Goal: Navigation & Orientation: Understand site structure

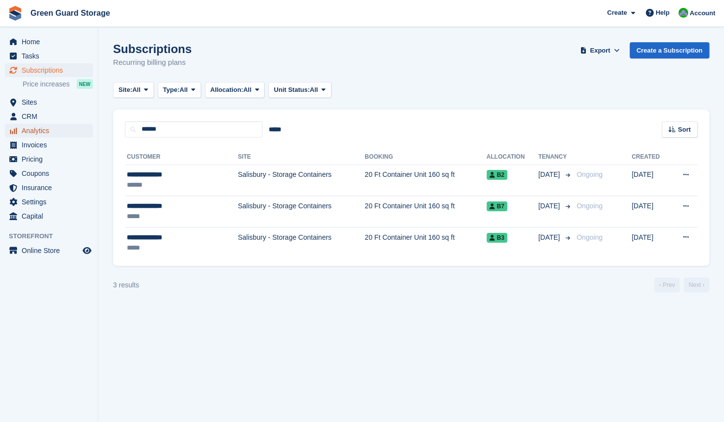
click at [47, 127] on span "Analytics" at bounding box center [51, 131] width 59 height 14
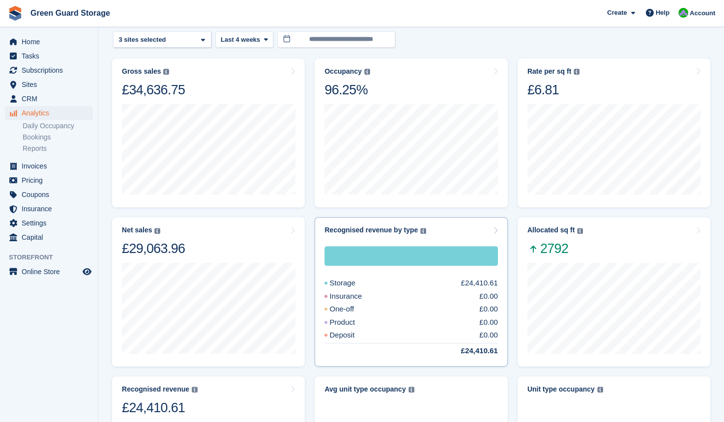
scroll to position [105, 0]
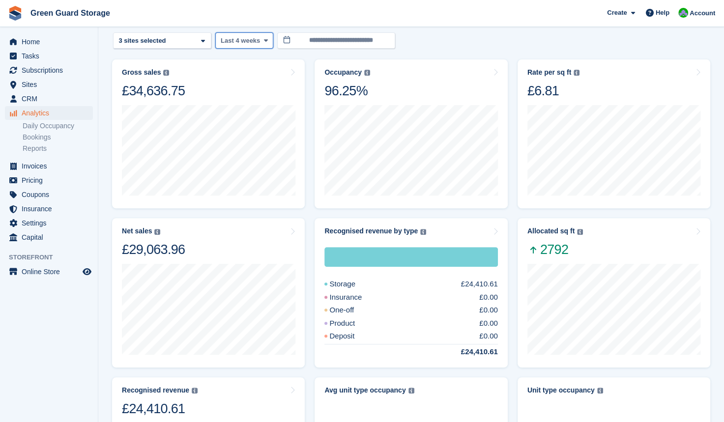
click at [264, 40] on icon at bounding box center [266, 40] width 4 height 6
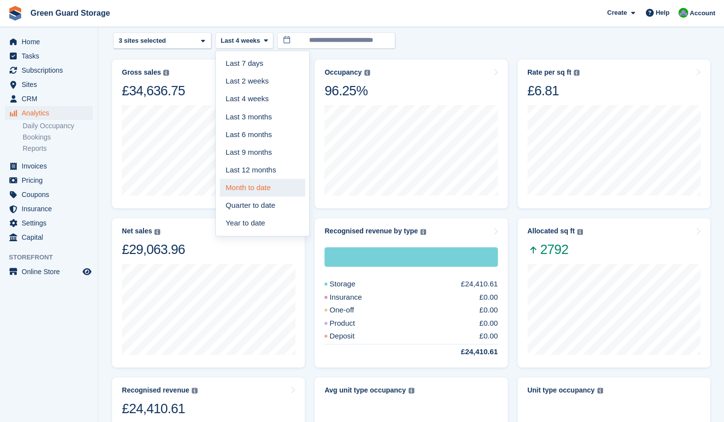
click at [246, 187] on link "Month to date" at bounding box center [263, 188] width 86 height 18
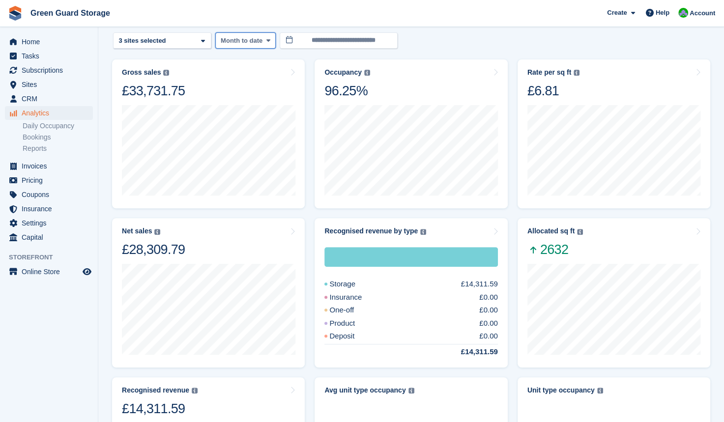
click at [268, 39] on icon at bounding box center [268, 40] width 4 height 6
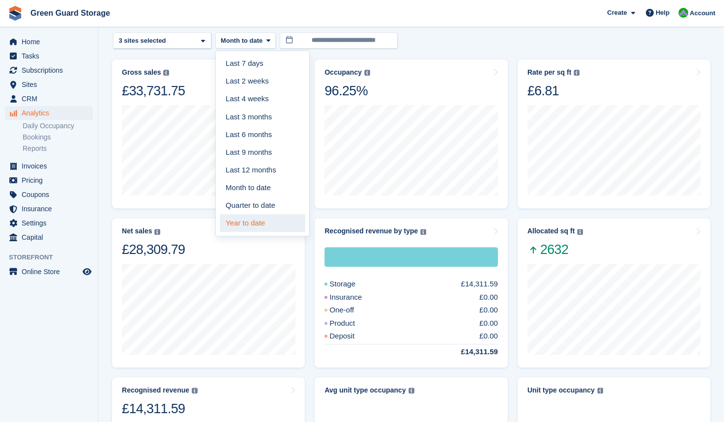
click at [262, 219] on link "Year to date" at bounding box center [263, 223] width 86 height 18
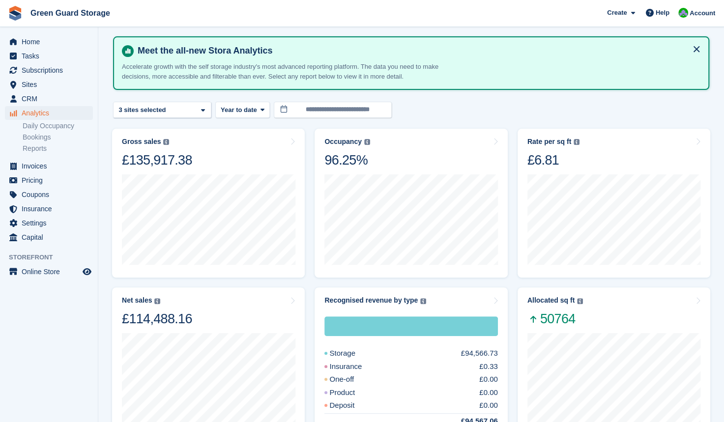
scroll to position [34, 0]
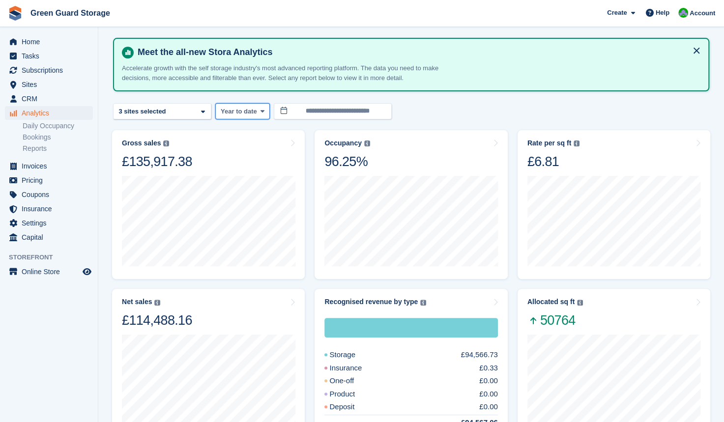
click at [262, 113] on icon at bounding box center [263, 111] width 4 height 6
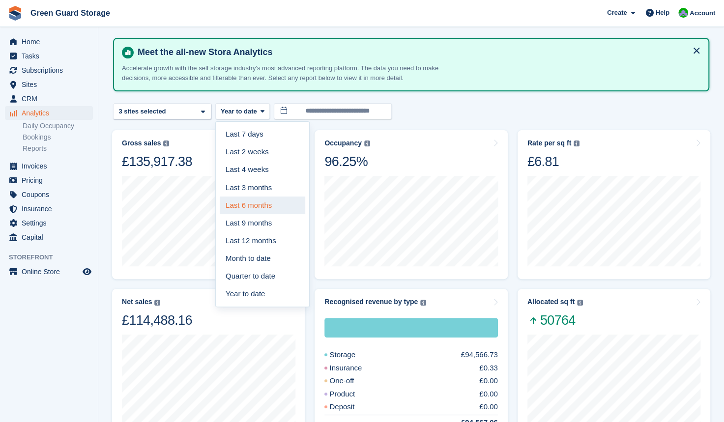
click at [249, 206] on link "Last 6 months" at bounding box center [263, 206] width 86 height 18
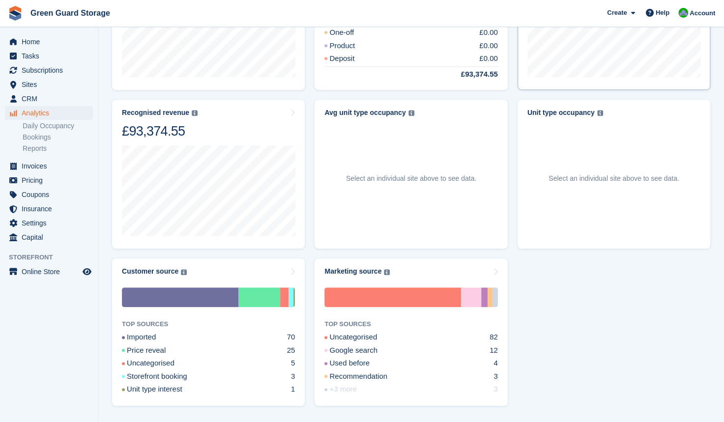
scroll to position [409, 0]
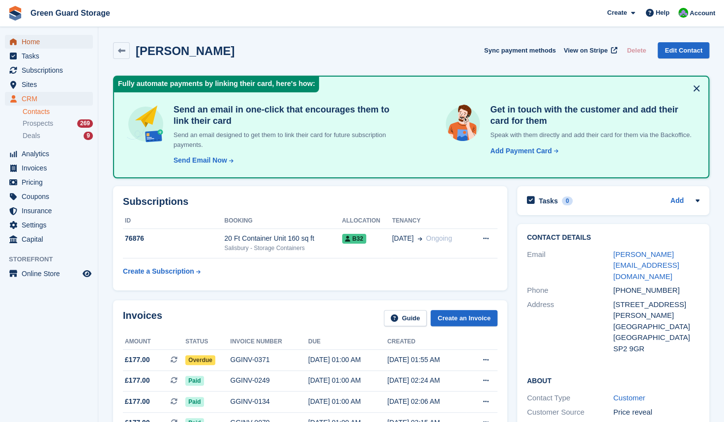
click at [34, 45] on span "Home" at bounding box center [51, 42] width 59 height 14
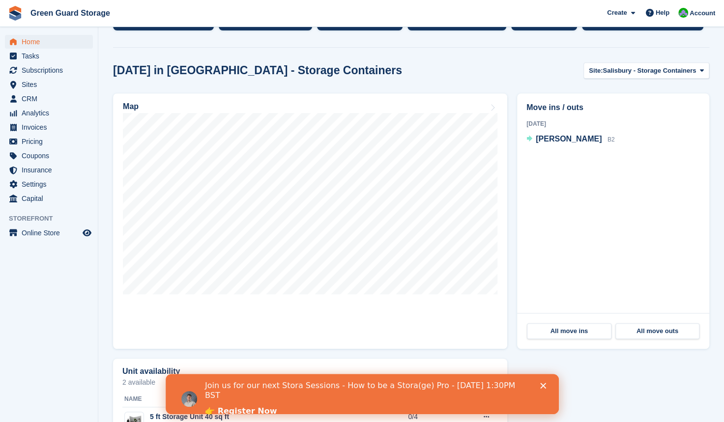
scroll to position [226, 0]
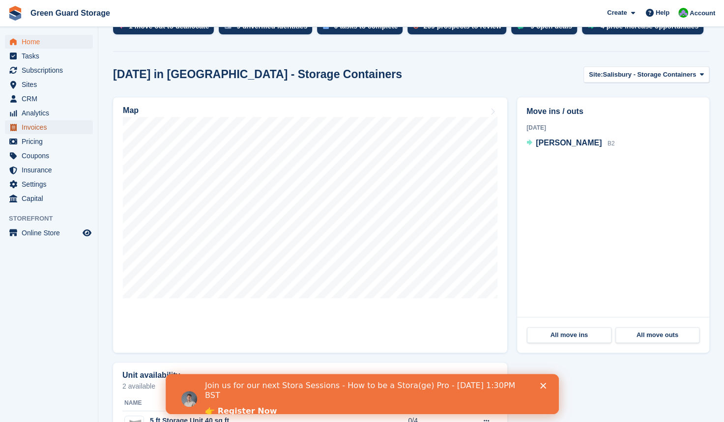
click at [24, 131] on span "Invoices" at bounding box center [51, 127] width 59 height 14
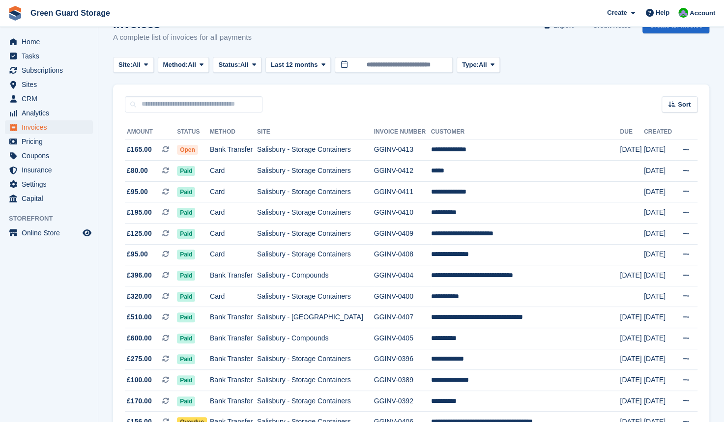
scroll to position [26, 0]
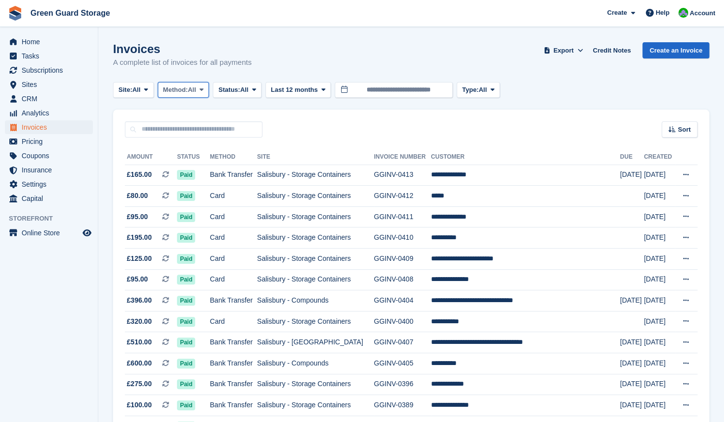
click at [204, 88] on icon at bounding box center [202, 90] width 4 height 6
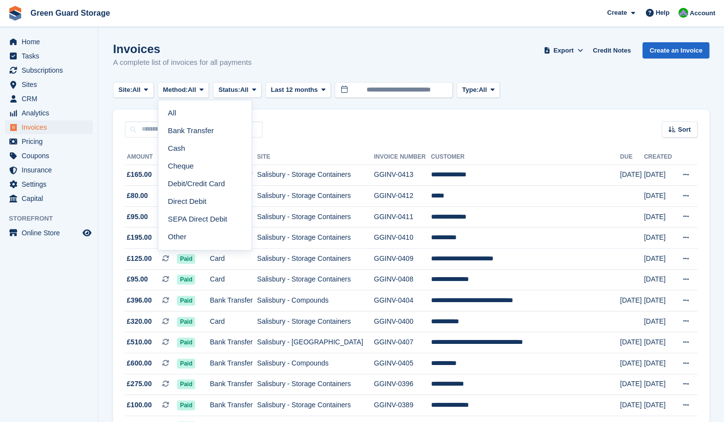
click at [297, 117] on div "Sort Sort by Date created Created (oldest first) Created (newest first)" at bounding box center [411, 124] width 596 height 28
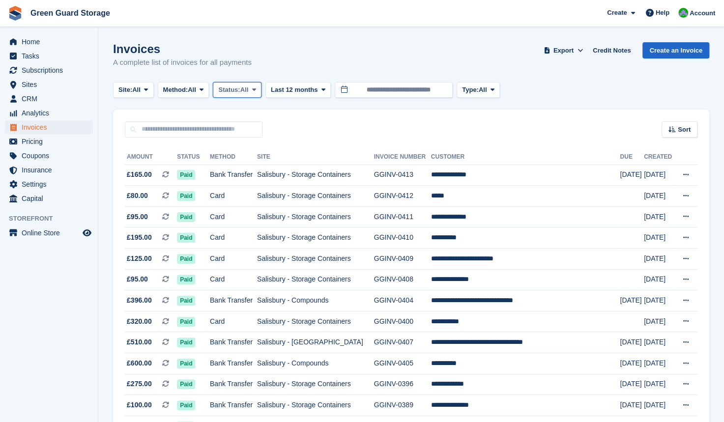
click at [256, 88] on icon at bounding box center [254, 90] width 4 height 6
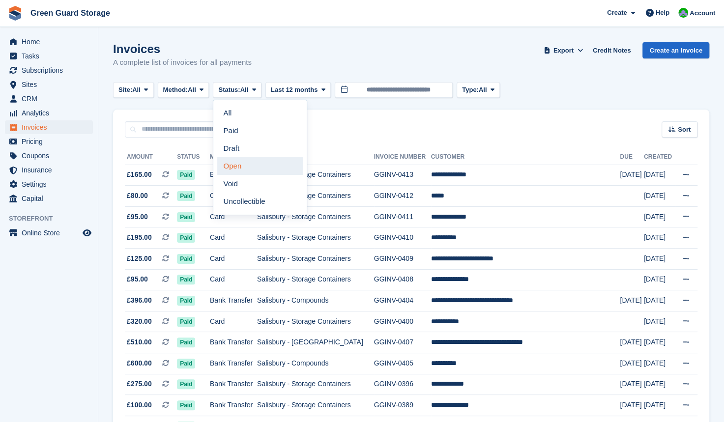
click at [250, 165] on link "Open" at bounding box center [260, 166] width 86 height 18
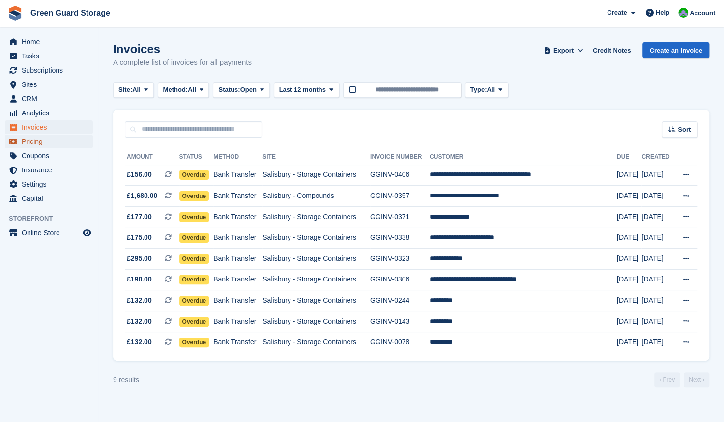
click at [29, 144] on span "Pricing" at bounding box center [51, 142] width 59 height 14
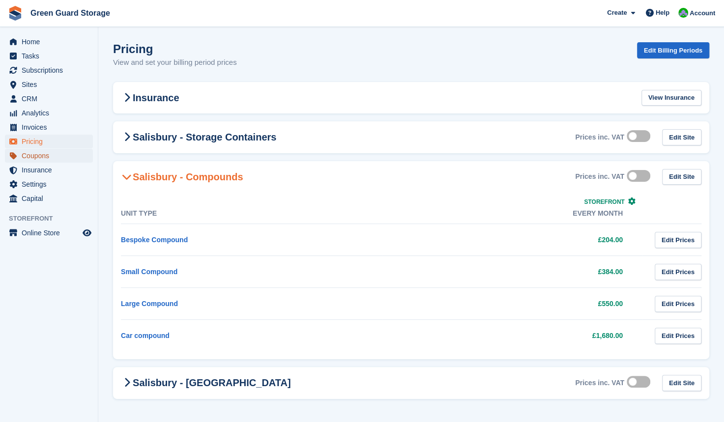
click at [41, 155] on span "Coupons" at bounding box center [51, 156] width 59 height 14
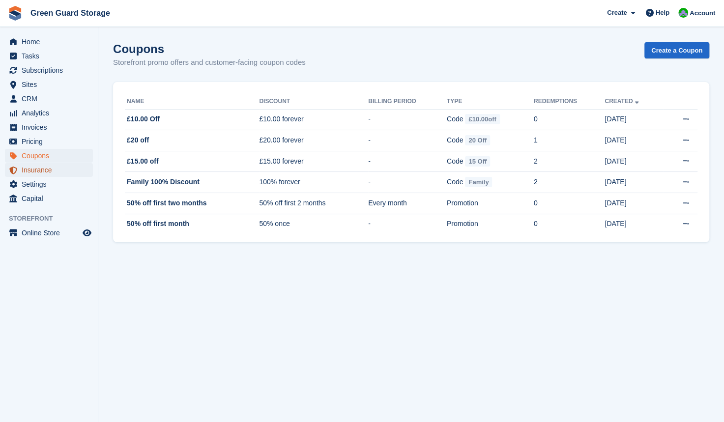
click at [46, 170] on span "Insurance" at bounding box center [51, 170] width 59 height 14
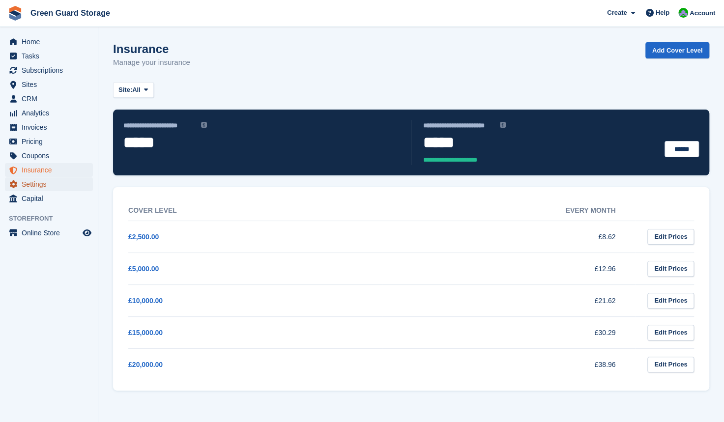
click at [43, 183] on span "Settings" at bounding box center [51, 184] width 59 height 14
